Goal: Check status: Check status

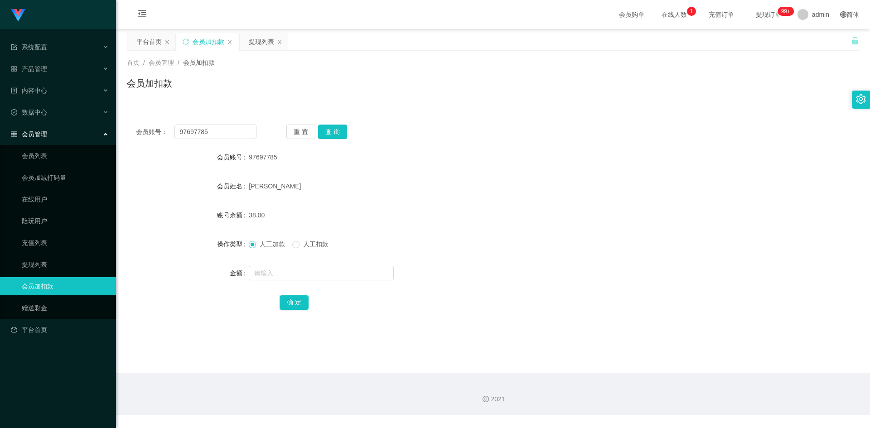
click at [312, 106] on div "会员账号： 97697785 重 置 查 询 会员账号 97697785 会员姓名 Jacelyn ong 账号余额 38.00 操作类型 人工加款 人工扣款…" at bounding box center [493, 218] width 732 height 226
click at [563, 109] on div "会员账号： 97697785 重 置 查 询 会员账号 97697785 会员姓名 Jacelyn ong 账号余额 38.00 操作类型 人工加款 人工扣款…" at bounding box center [493, 218] width 732 height 226
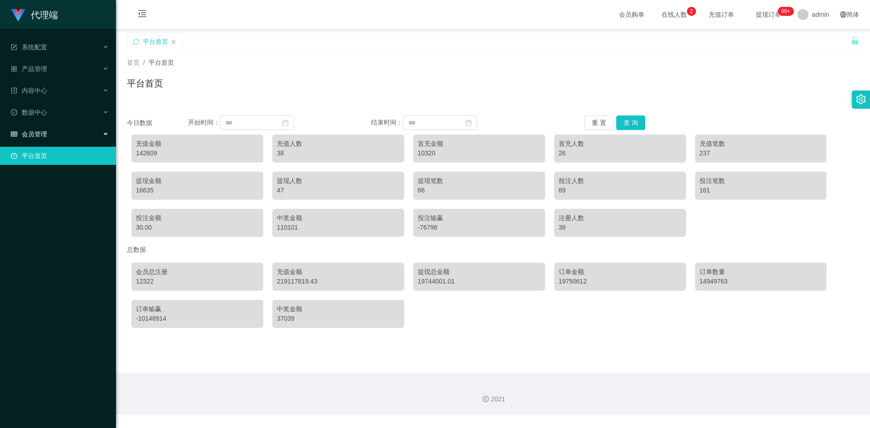
click at [45, 130] on span "会员管理" at bounding box center [29, 133] width 36 height 7
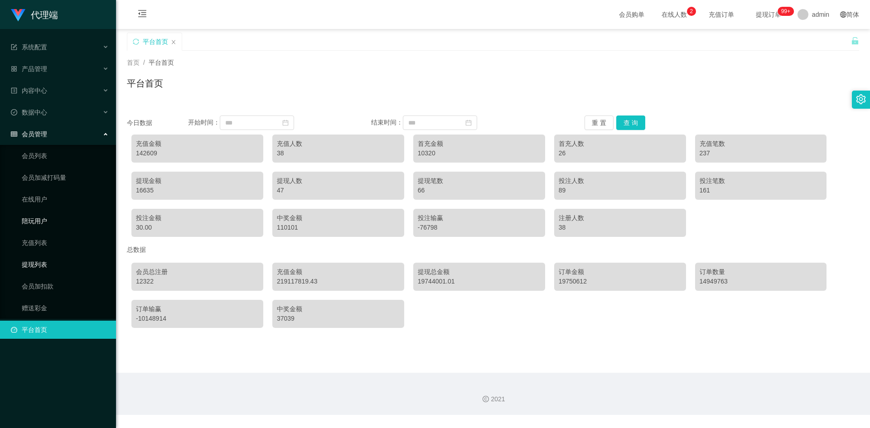
drag, startPoint x: 62, startPoint y: 263, endPoint x: 64, endPoint y: 223, distance: 39.4
click at [62, 263] on link "提现列表" at bounding box center [65, 264] width 87 height 18
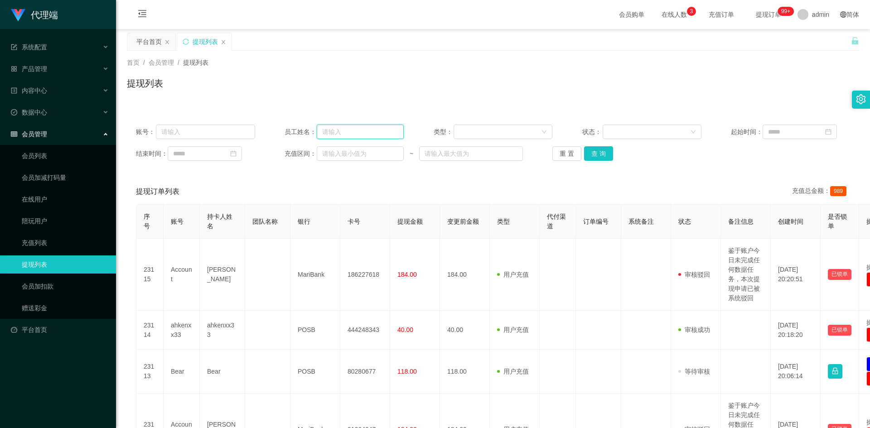
click at [358, 134] on input "text" at bounding box center [360, 132] width 87 height 14
type input "ayang888"
click at [587, 153] on button "查 询" at bounding box center [598, 153] width 29 height 14
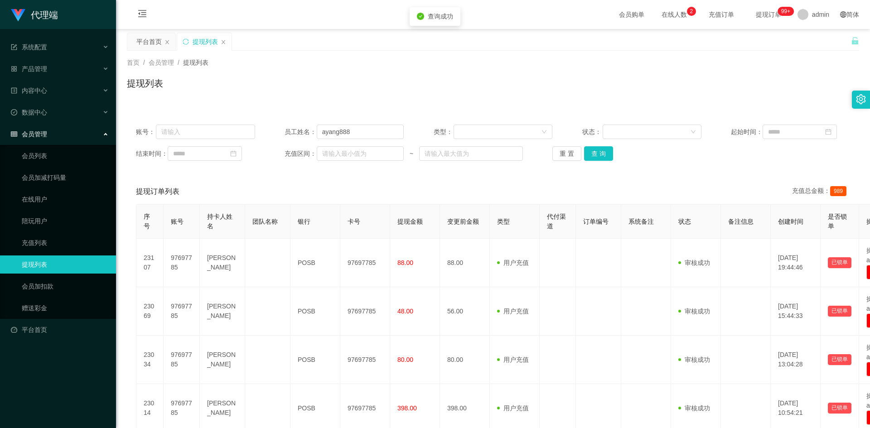
click at [673, 94] on div "提现列表" at bounding box center [493, 87] width 732 height 21
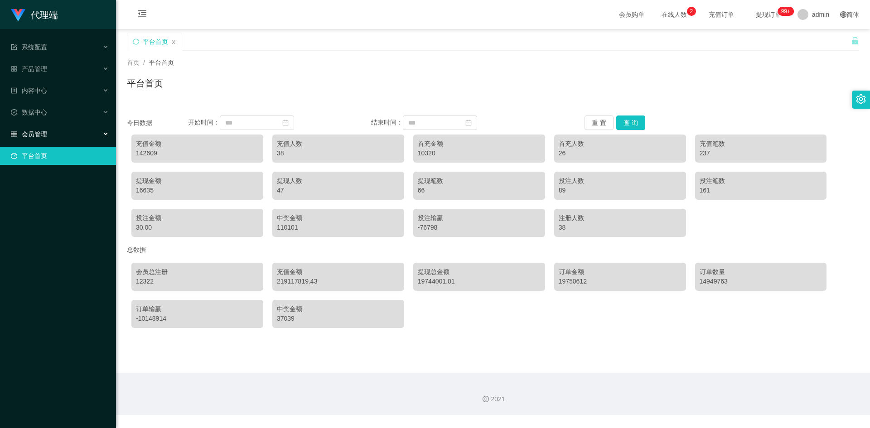
click at [73, 136] on div "会员管理" at bounding box center [58, 134] width 116 height 18
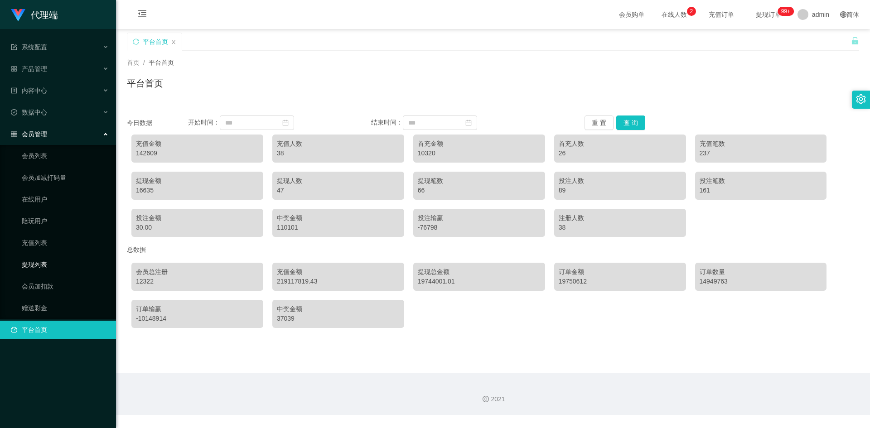
click at [46, 267] on link "提现列表" at bounding box center [65, 264] width 87 height 18
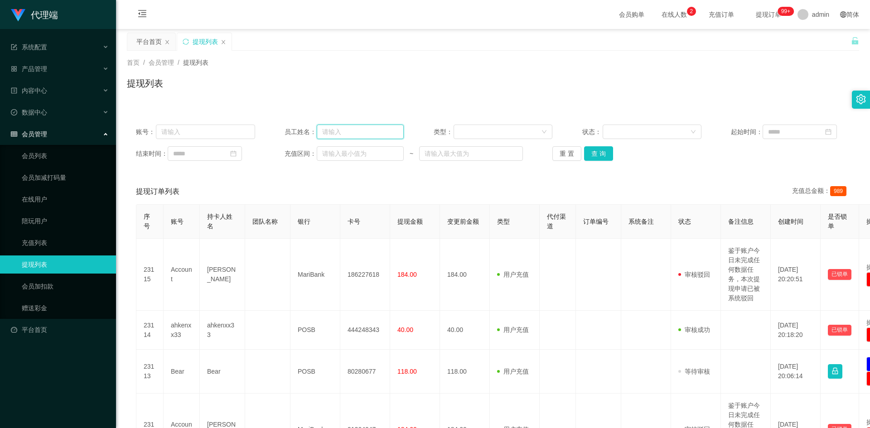
click at [360, 137] on input "text" at bounding box center [360, 132] width 87 height 14
type input "asan888"
click at [601, 153] on button "查 询" at bounding box center [598, 153] width 29 height 14
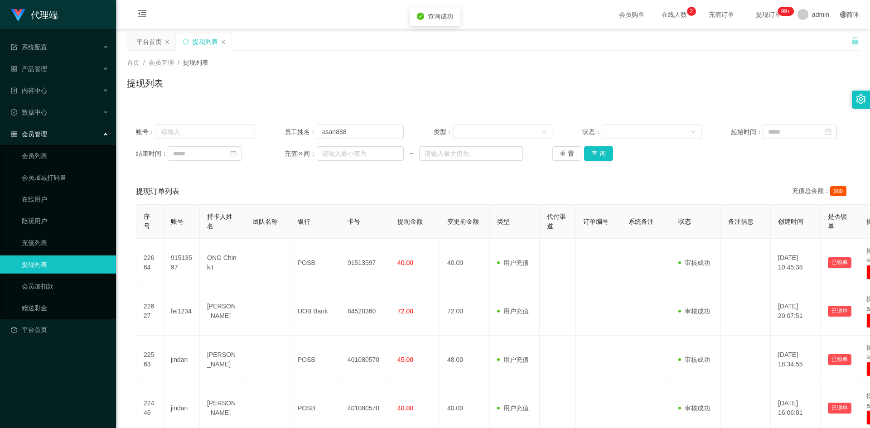
click at [489, 69] on div "首页 / 会员管理 / 提现列表 / 提现列表" at bounding box center [493, 77] width 732 height 39
